Goal: Task Accomplishment & Management: Manage account settings

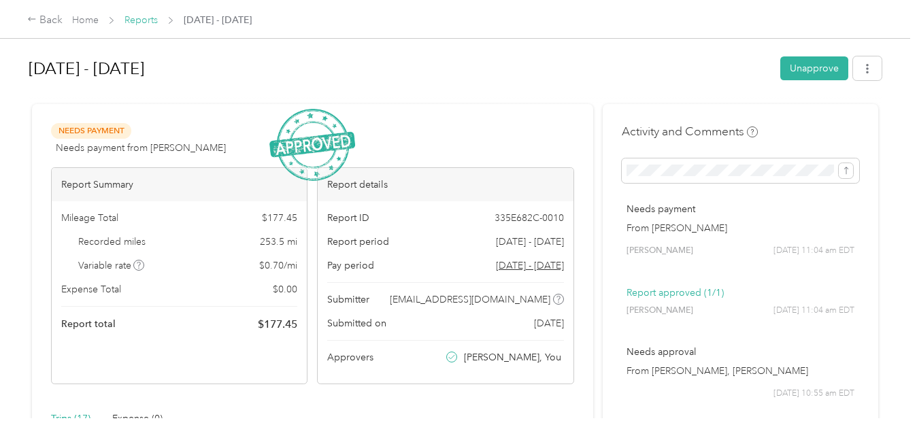
click at [129, 20] on link "Reports" at bounding box center [141, 20] width 33 height 12
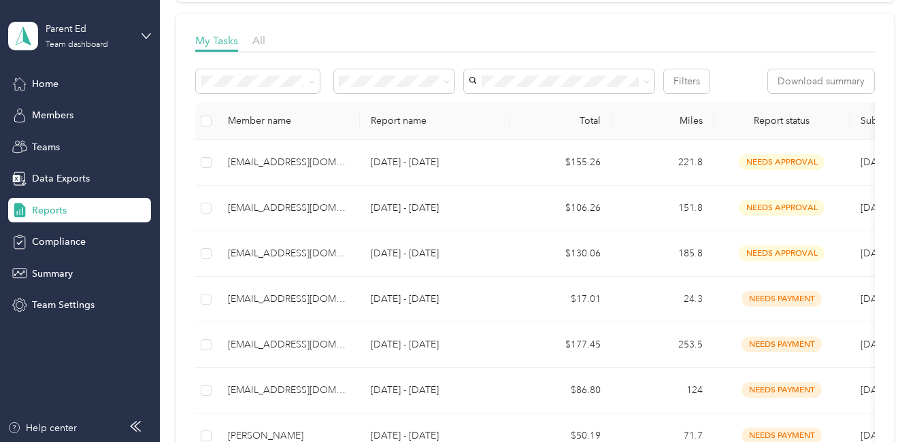
scroll to position [204, 0]
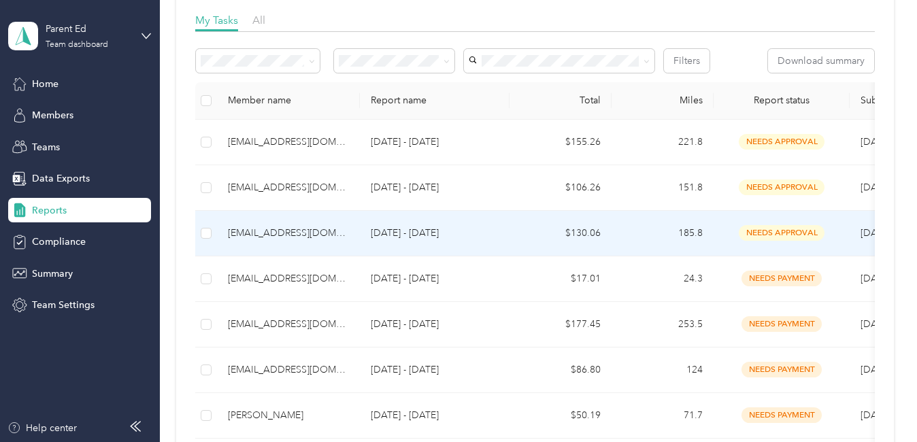
click at [290, 233] on div "[EMAIL_ADDRESS][DOMAIN_NAME]" at bounding box center [288, 233] width 121 height 15
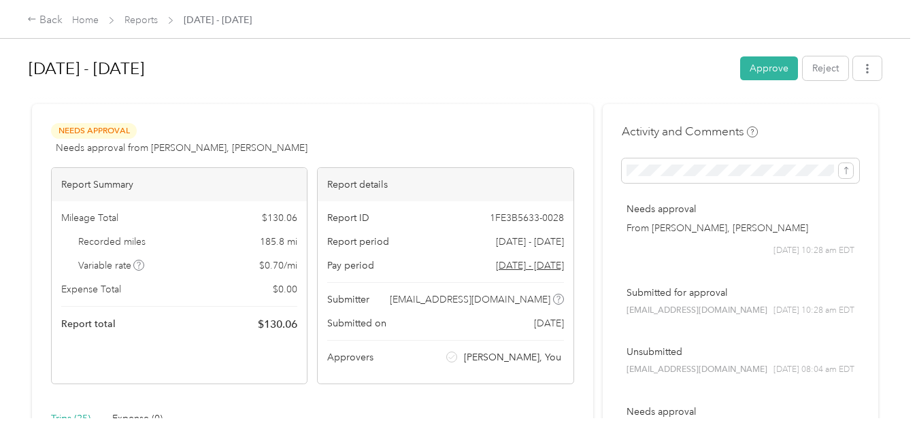
click at [158, 22] on div "Home Reports Sep 15 - 28, 2025" at bounding box center [162, 20] width 180 height 14
click at [145, 22] on link "Reports" at bounding box center [141, 20] width 33 height 12
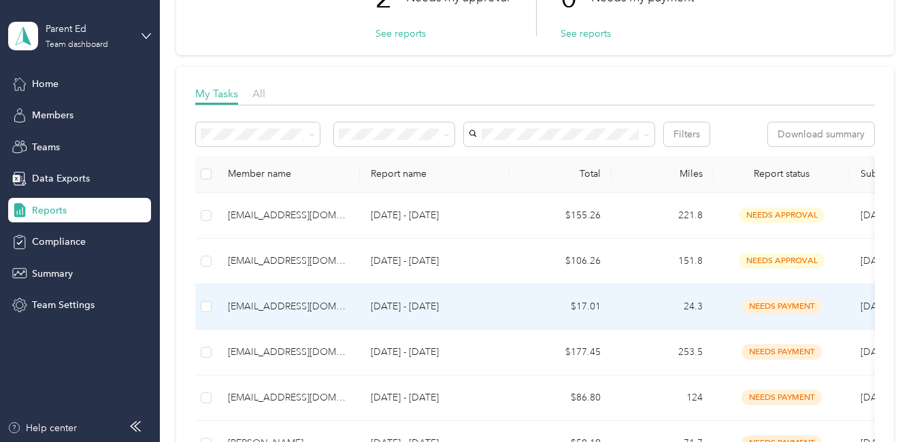
scroll to position [136, 0]
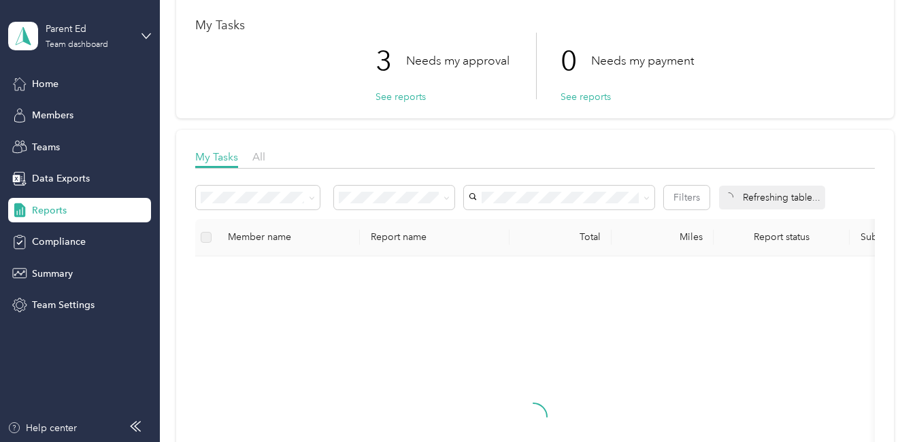
scroll to position [68, 0]
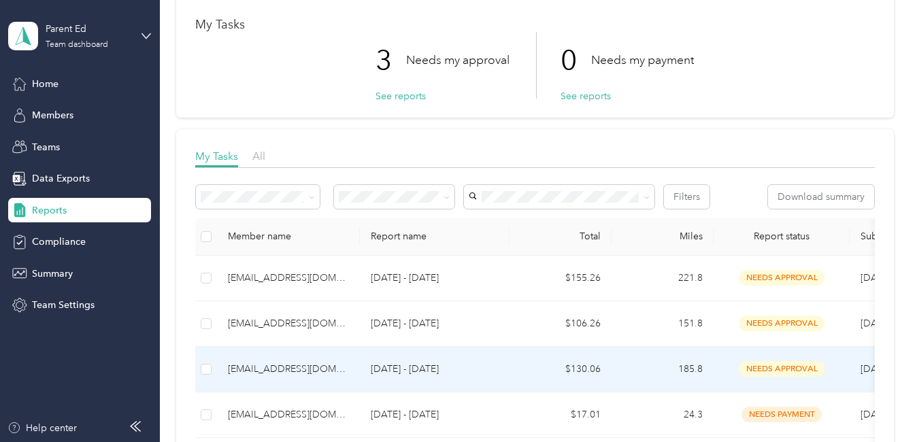
click at [313, 370] on div "[EMAIL_ADDRESS][DOMAIN_NAME]" at bounding box center [288, 369] width 121 height 15
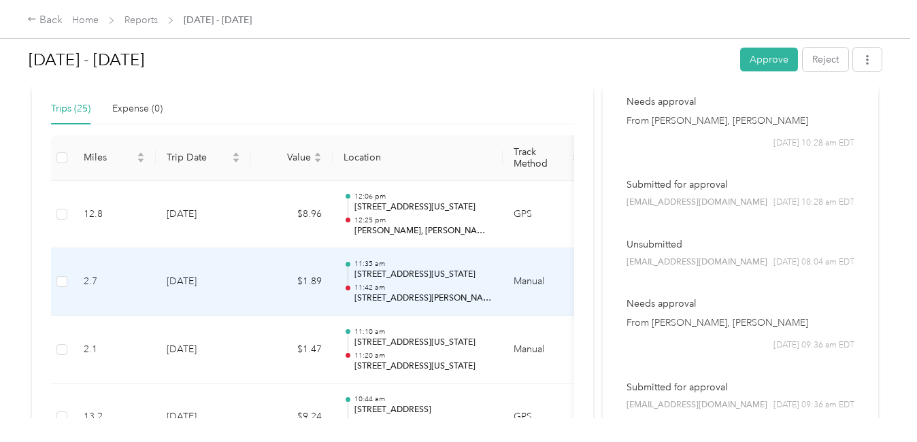
scroll to position [280, 0]
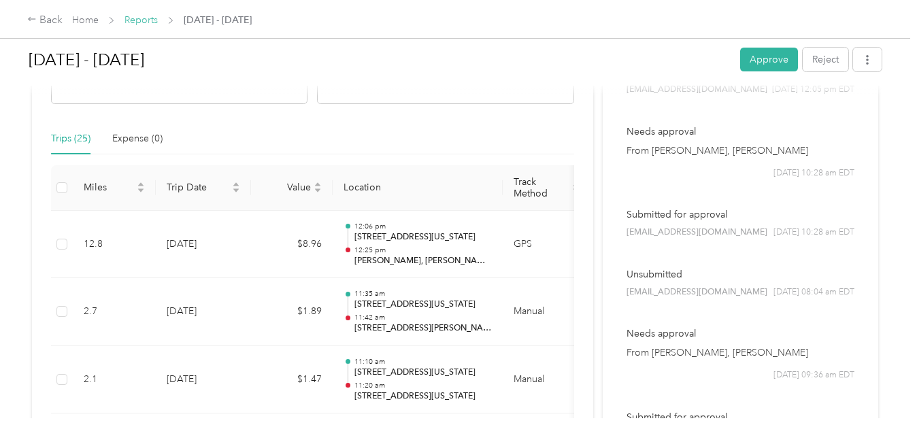
click at [140, 19] on link "Reports" at bounding box center [141, 20] width 33 height 12
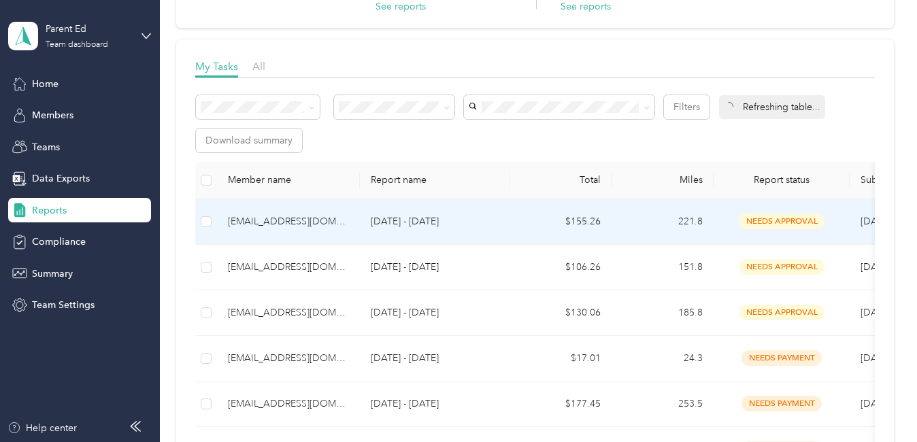
scroll to position [204, 0]
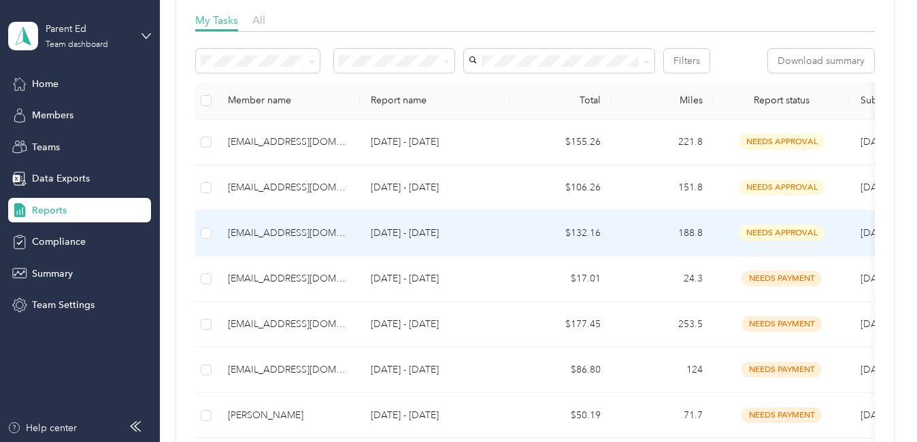
click at [258, 227] on div "[EMAIL_ADDRESS][DOMAIN_NAME]" at bounding box center [288, 233] width 121 height 15
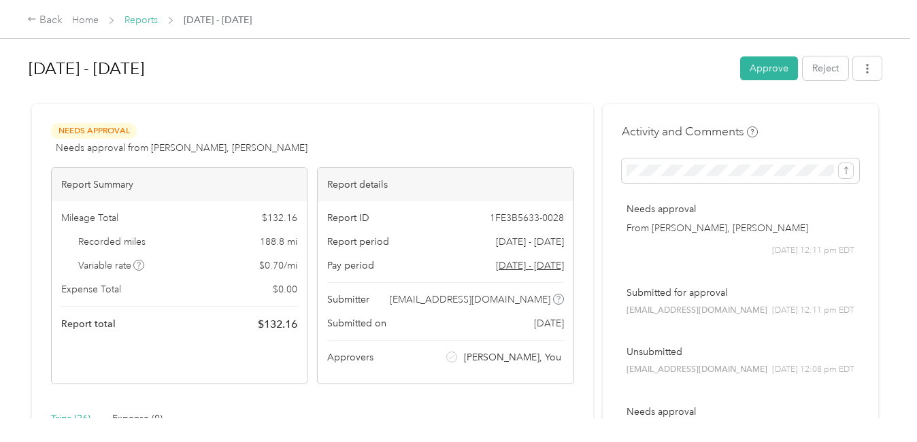
click at [138, 17] on link "Reports" at bounding box center [141, 20] width 33 height 12
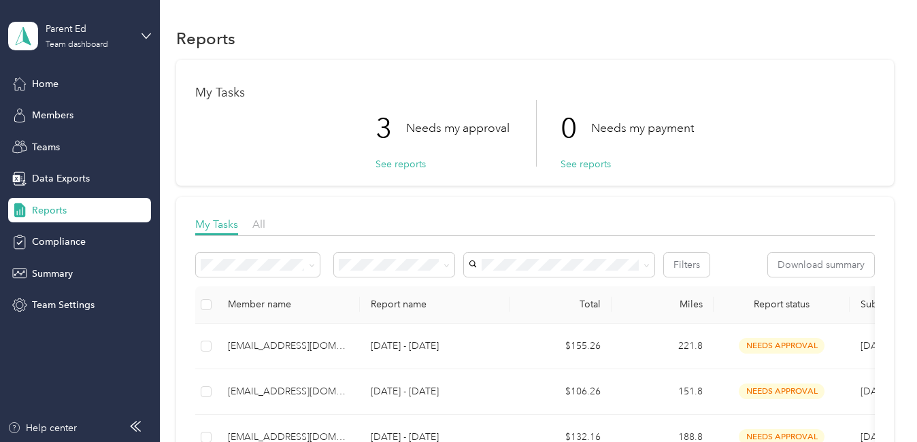
scroll to position [136, 0]
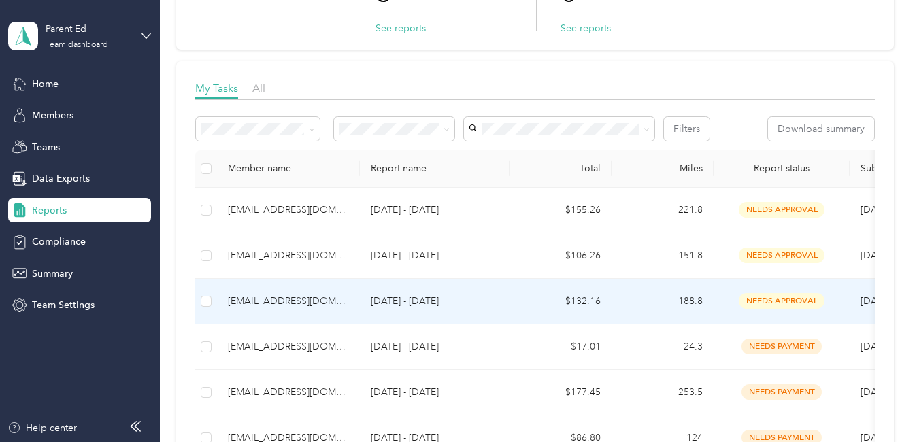
click at [327, 303] on div "[EMAIL_ADDRESS][DOMAIN_NAME]" at bounding box center [288, 301] width 121 height 15
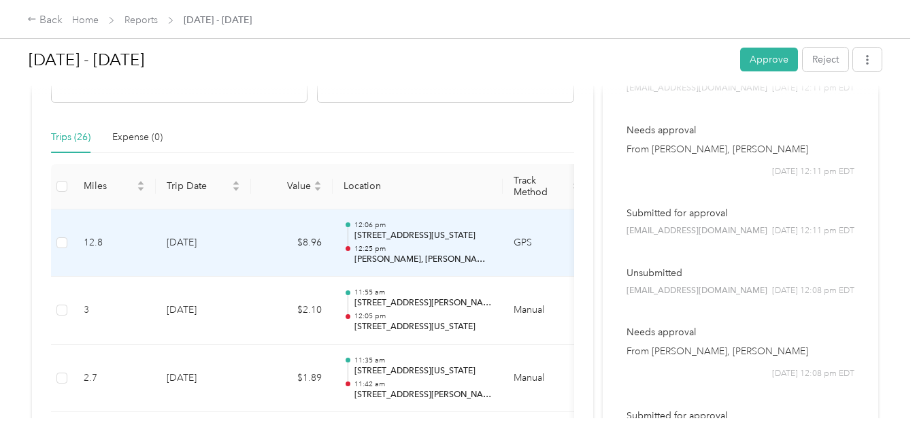
scroll to position [272, 0]
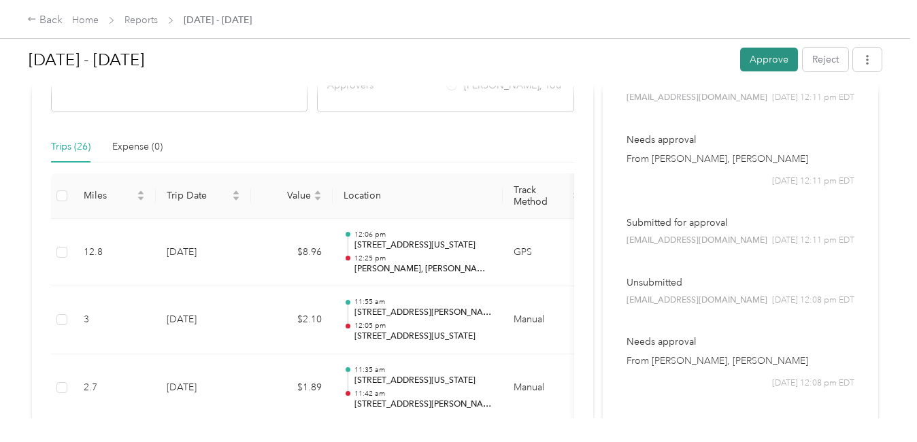
click at [770, 67] on button "Approve" at bounding box center [769, 60] width 58 height 24
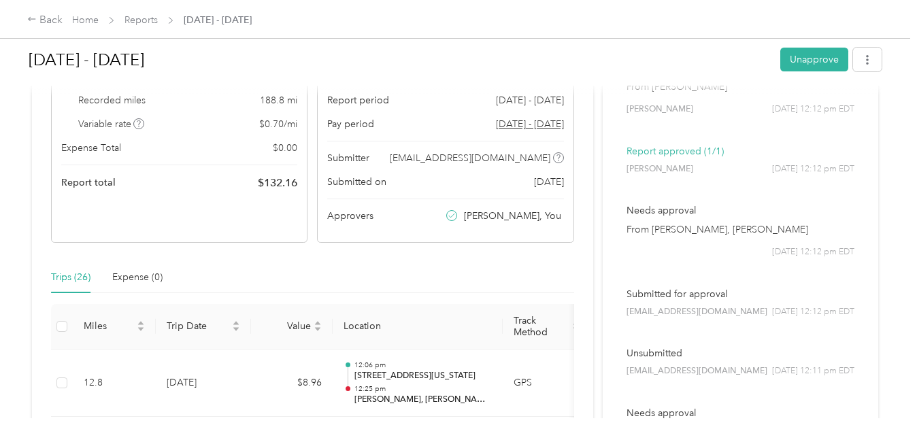
scroll to position [136, 0]
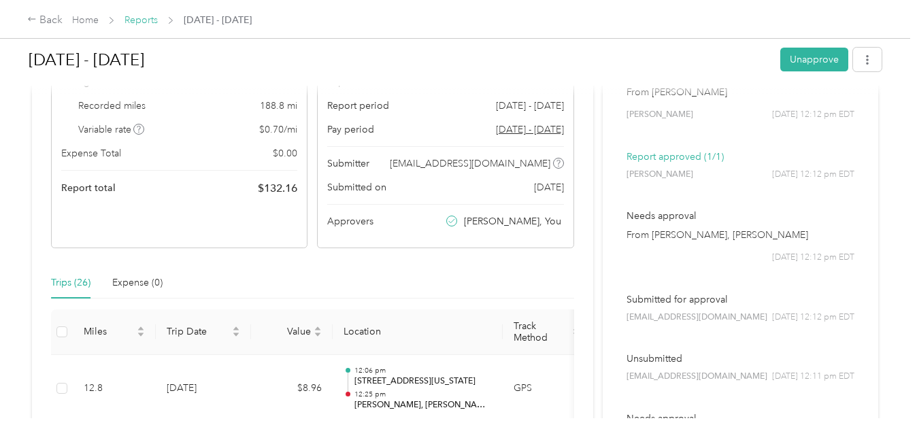
click at [130, 23] on link "Reports" at bounding box center [141, 20] width 33 height 12
